Goal: Obtain resource: Download file/media

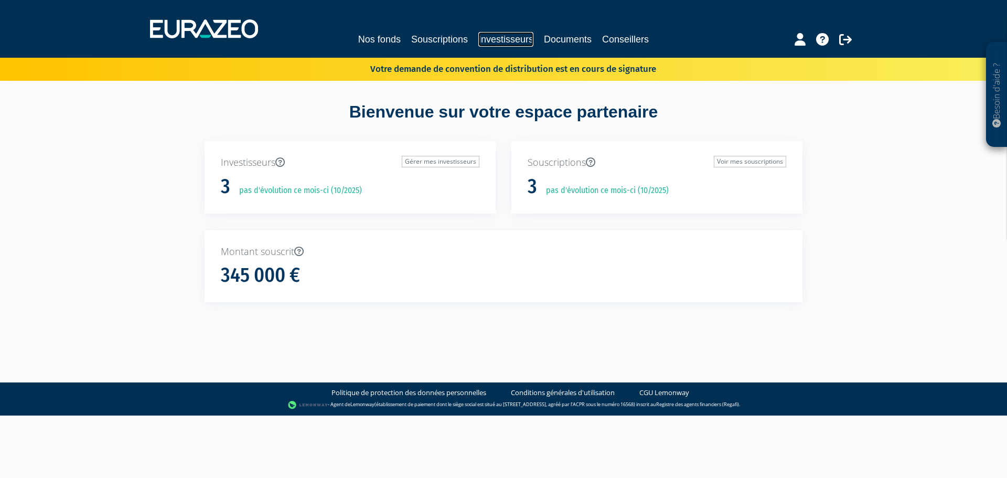
click at [493, 42] on link "Investisseurs" at bounding box center [505, 39] width 55 height 15
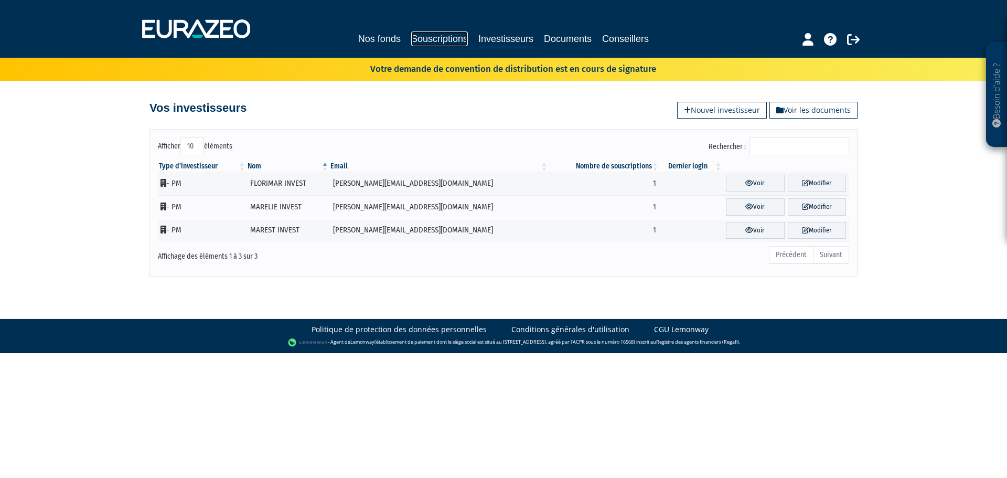
click at [443, 38] on link "Souscriptions" at bounding box center [439, 38] width 57 height 15
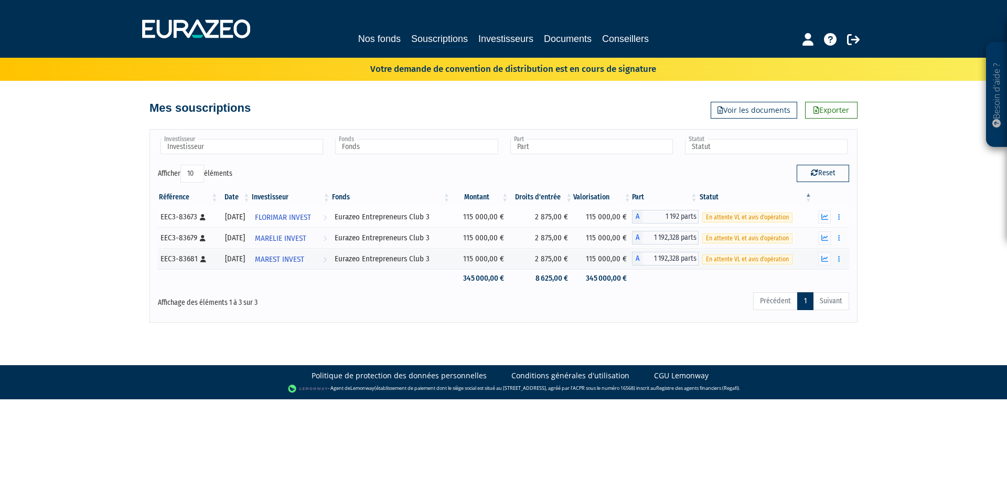
click at [803, 216] on div "En attente VL et avis d'opération" at bounding box center [755, 216] width 107 height 11
click at [759, 216] on span "En attente VL et avis d'opération" at bounding box center [747, 217] width 90 height 10
click at [585, 219] on td "115 000,00 €" at bounding box center [602, 216] width 59 height 21
click at [299, 217] on span "FLORIMAR INVEST" at bounding box center [283, 217] width 56 height 19
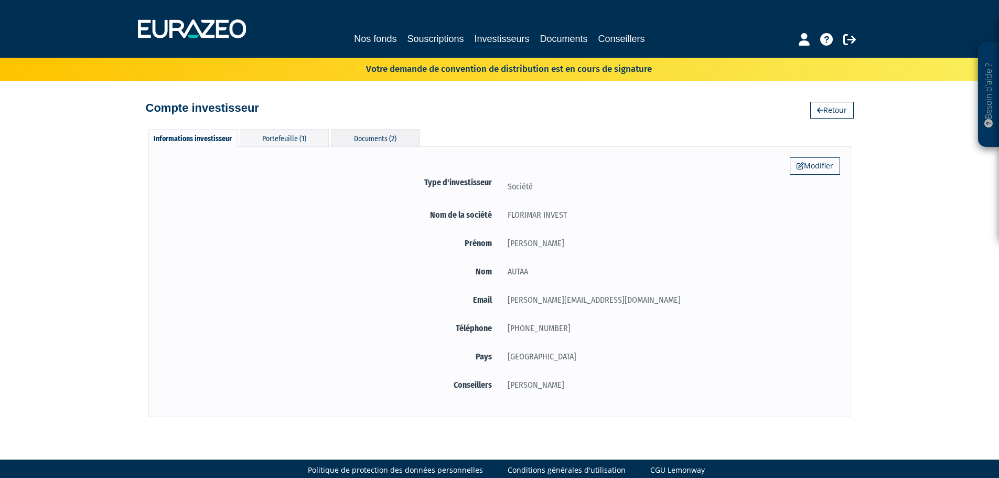
click at [403, 139] on div "Documents (2)" at bounding box center [375, 137] width 89 height 17
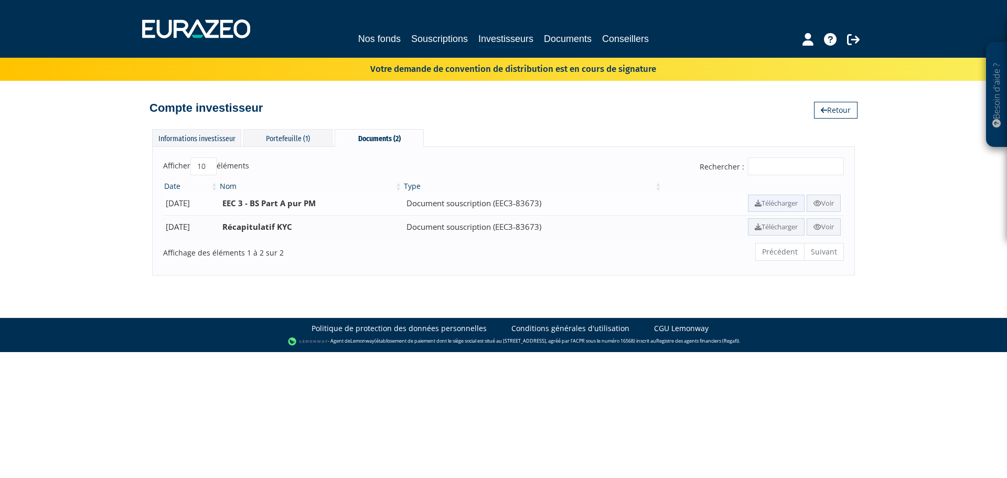
click at [769, 202] on link "Télécharger" at bounding box center [776, 203] width 57 height 17
click at [769, 227] on link "Télécharger" at bounding box center [776, 226] width 57 height 17
click at [914, 189] on div "Besoin d'aide ? × J'ai besoin d'aide Si vous avez une question à propos du fonc…" at bounding box center [503, 137] width 1007 height 275
click at [278, 138] on div "Portefeuille (1)" at bounding box center [287, 137] width 89 height 17
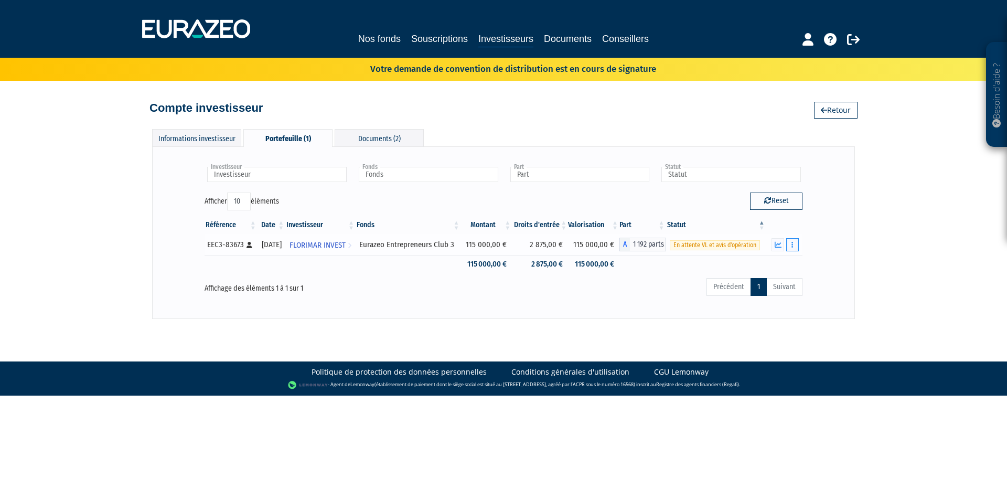
click at [792, 247] on icon "button" at bounding box center [793, 244] width 2 height 7
click at [774, 261] on link "Documents" at bounding box center [769, 263] width 52 height 17
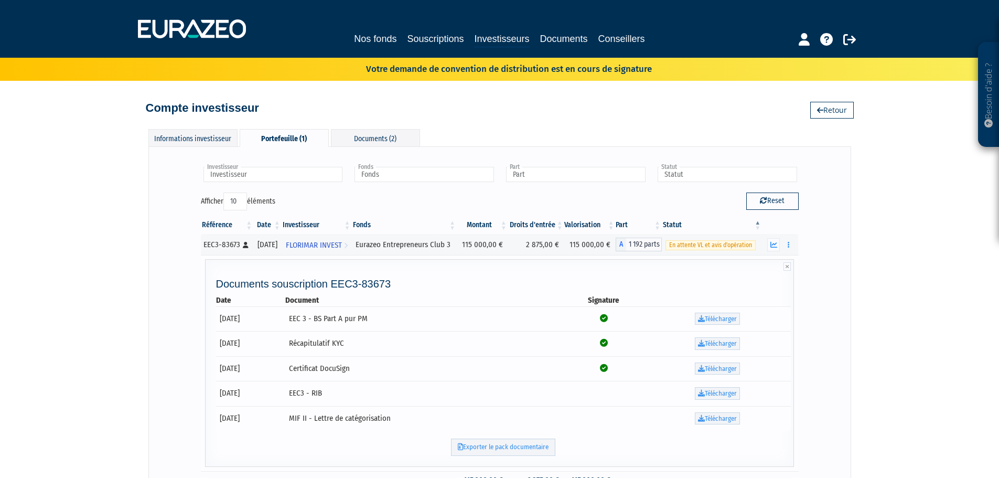
scroll to position [105, 0]
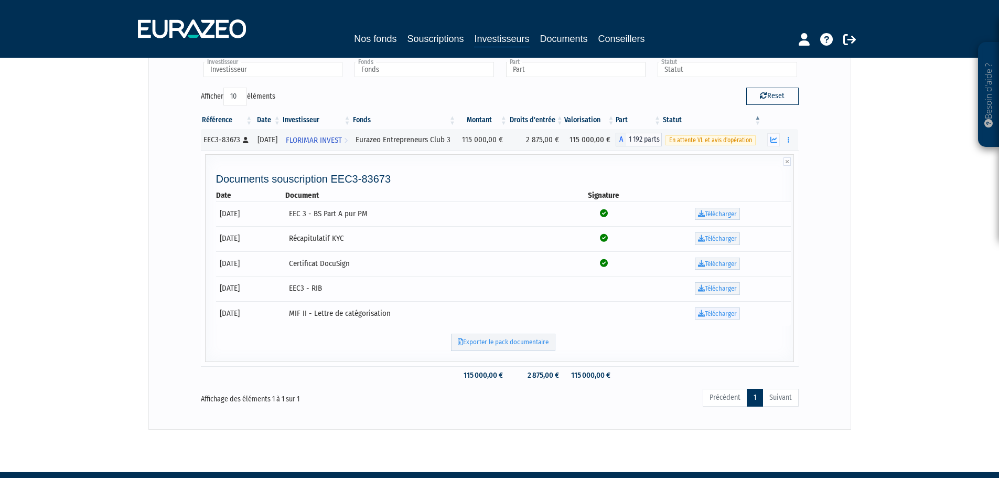
click at [708, 312] on link "Télécharger" at bounding box center [717, 313] width 45 height 13
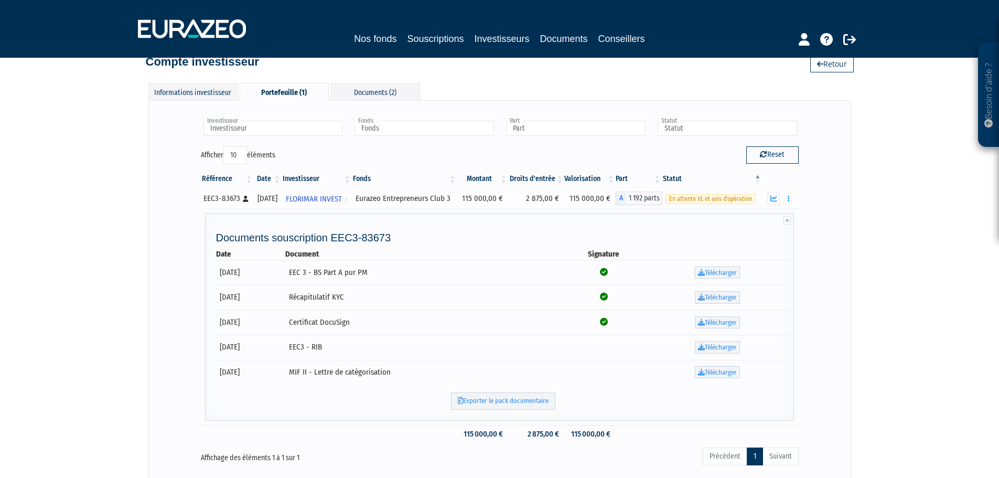
scroll to position [0, 0]
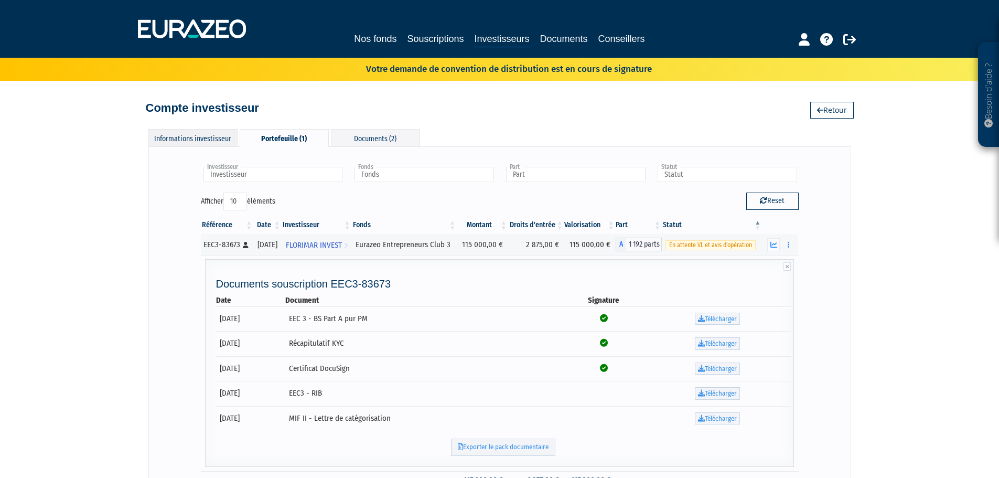
click at [185, 140] on div "Informations investisseur" at bounding box center [192, 137] width 89 height 17
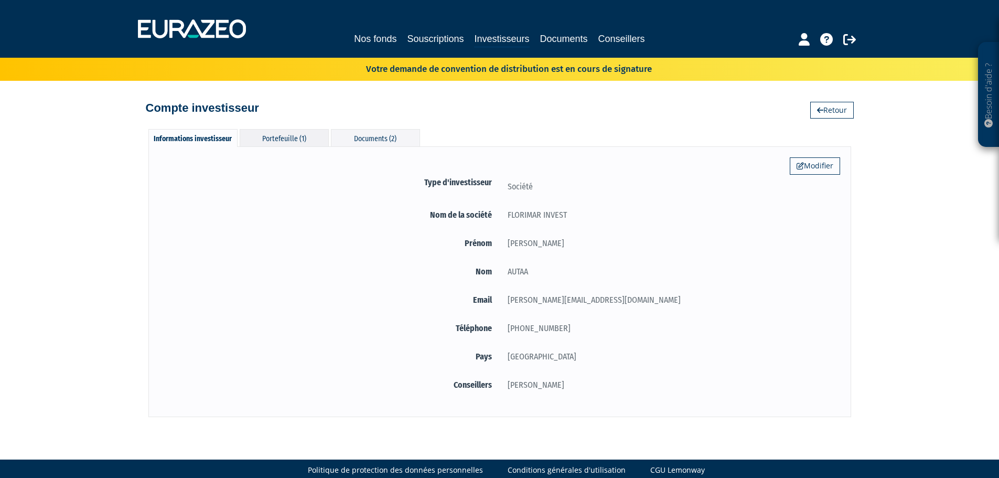
click at [263, 140] on div "Portefeuille (1)" at bounding box center [284, 137] width 89 height 17
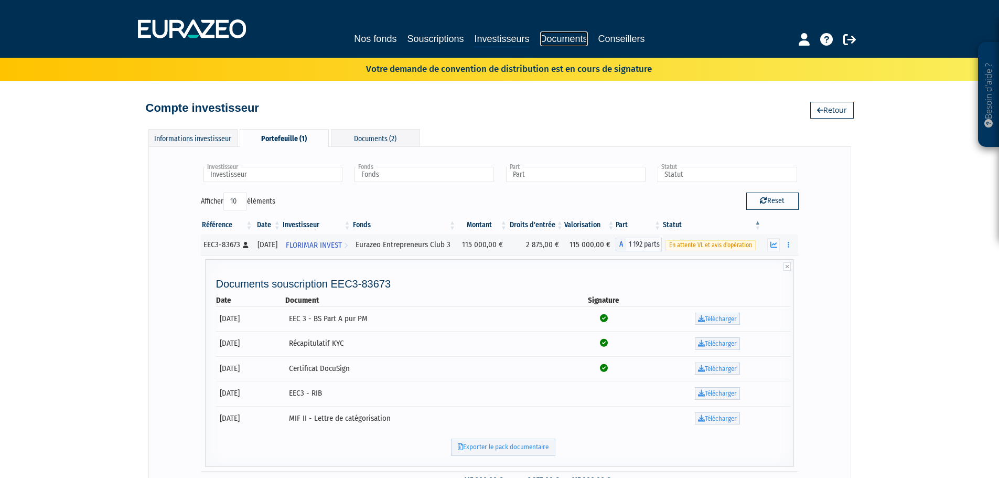
click at [551, 43] on link "Documents" at bounding box center [564, 38] width 48 height 15
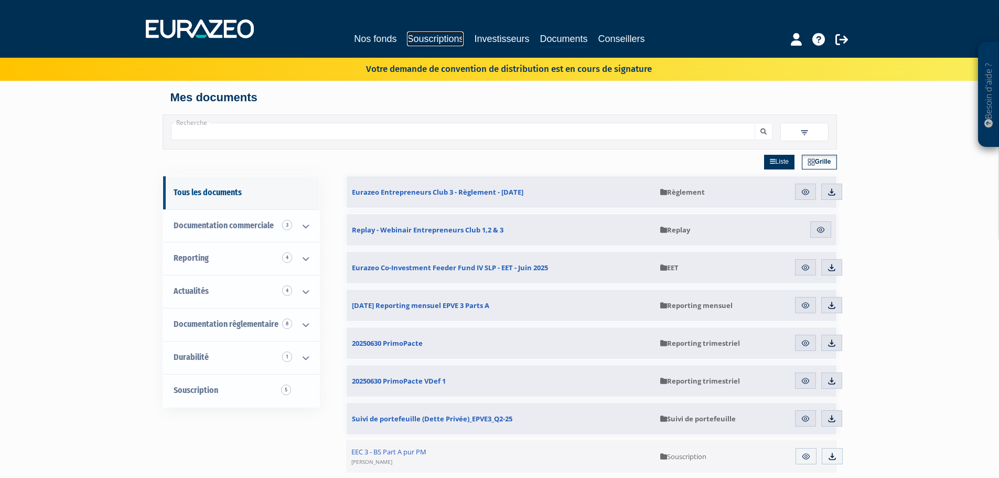
click at [428, 39] on link "Souscriptions" at bounding box center [435, 38] width 57 height 15
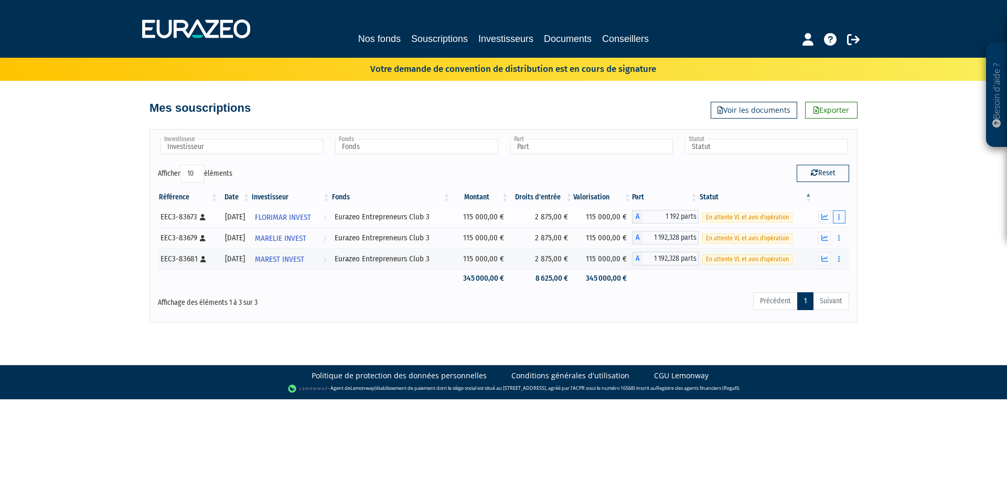
click at [840, 216] on button "button" at bounding box center [839, 216] width 13 height 13
click at [821, 233] on link "Documents" at bounding box center [816, 235] width 52 height 17
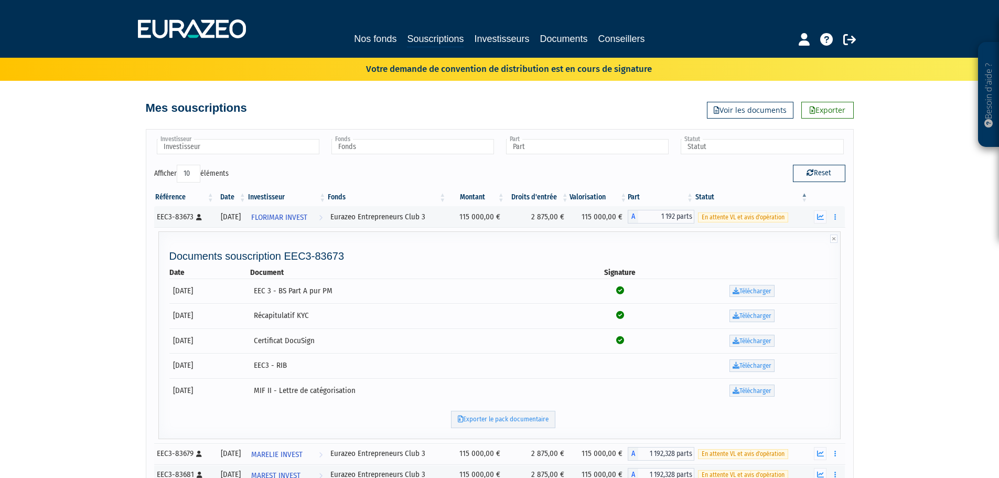
click at [95, 367] on div "Besoin d'aide ? × J'ai besoin d'aide Si vous avez une question à propos du fonc…" at bounding box center [499, 269] width 999 height 538
